Goal: Information Seeking & Learning: Compare options

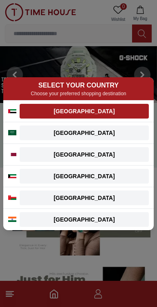
click at [98, 111] on div "[GEOGRAPHIC_DATA]" at bounding box center [84, 111] width 119 height 8
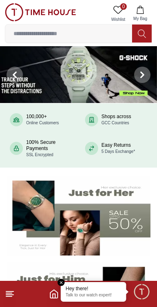
click at [84, 35] on input at bounding box center [68, 33] width 127 height 16
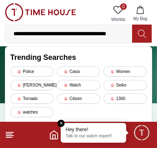
scroll to position [0, 4]
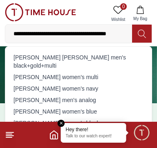
type input "**********"
click at [139, 36] on icon at bounding box center [142, 33] width 8 height 9
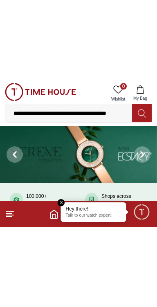
scroll to position [0, 0]
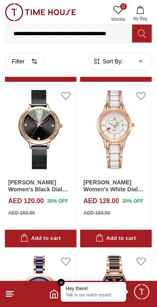
scroll to position [1343, 0]
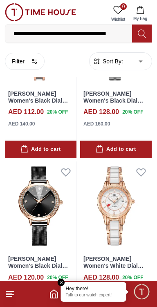
scroll to position [1261, 0]
click at [47, 213] on img at bounding box center [41, 205] width 72 height 89
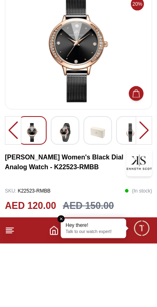
click at [96, 292] on button "White / Rose Gold" at bounding box center [97, 293] width 34 height 25
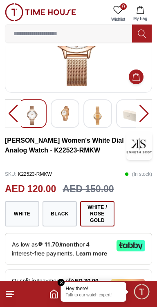
scroll to position [85, 0]
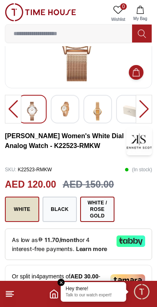
click at [34, 206] on button "White" at bounding box center [22, 209] width 34 height 25
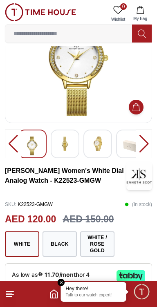
scroll to position [52, 0]
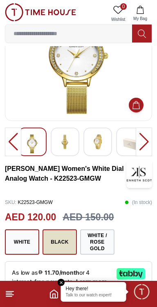
click at [69, 240] on button "Black" at bounding box center [60, 241] width 34 height 25
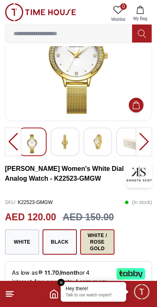
click at [97, 245] on button "White / Rose Gold" at bounding box center [97, 241] width 34 height 25
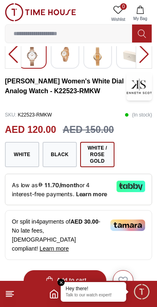
scroll to position [142, 0]
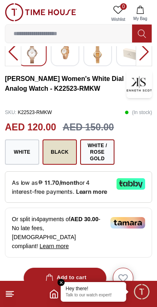
click at [71, 157] on button "Black" at bounding box center [60, 151] width 34 height 25
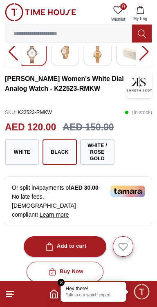
scroll to position [81, 0]
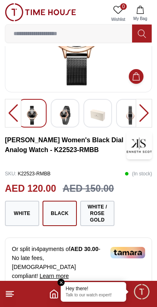
scroll to position [137, 0]
